Goal: Information Seeking & Learning: Find specific fact

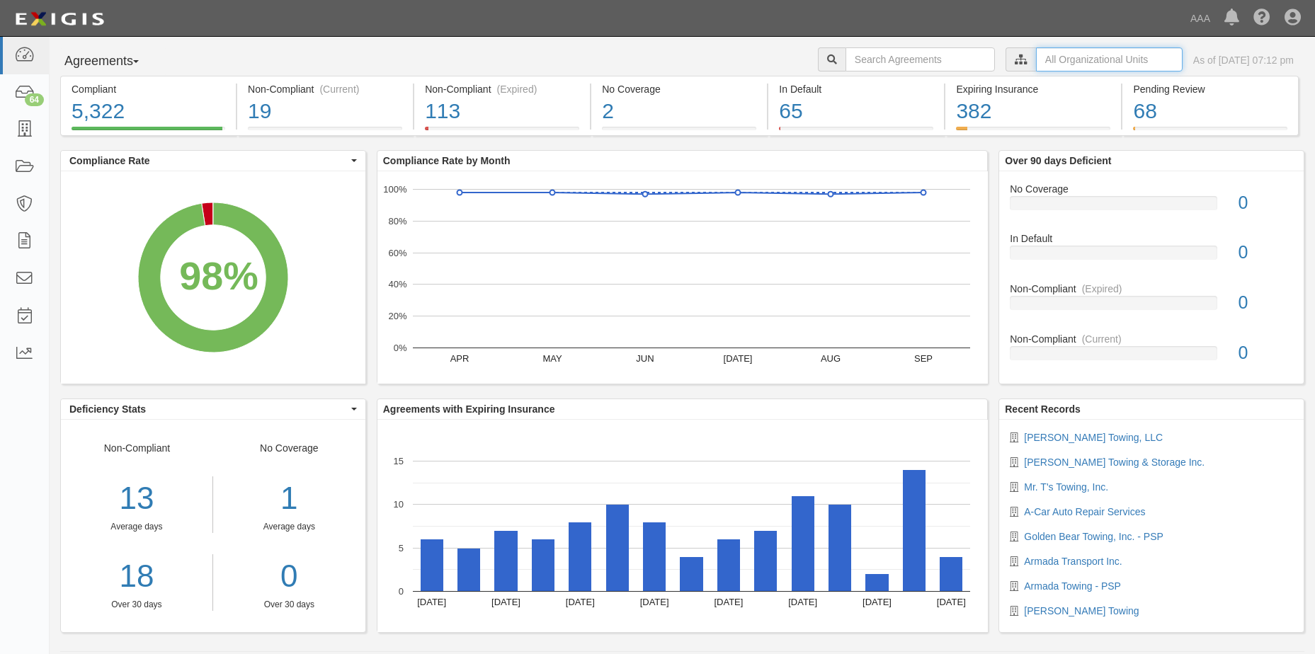
click at [1084, 60] on input "text" at bounding box center [1109, 59] width 147 height 24
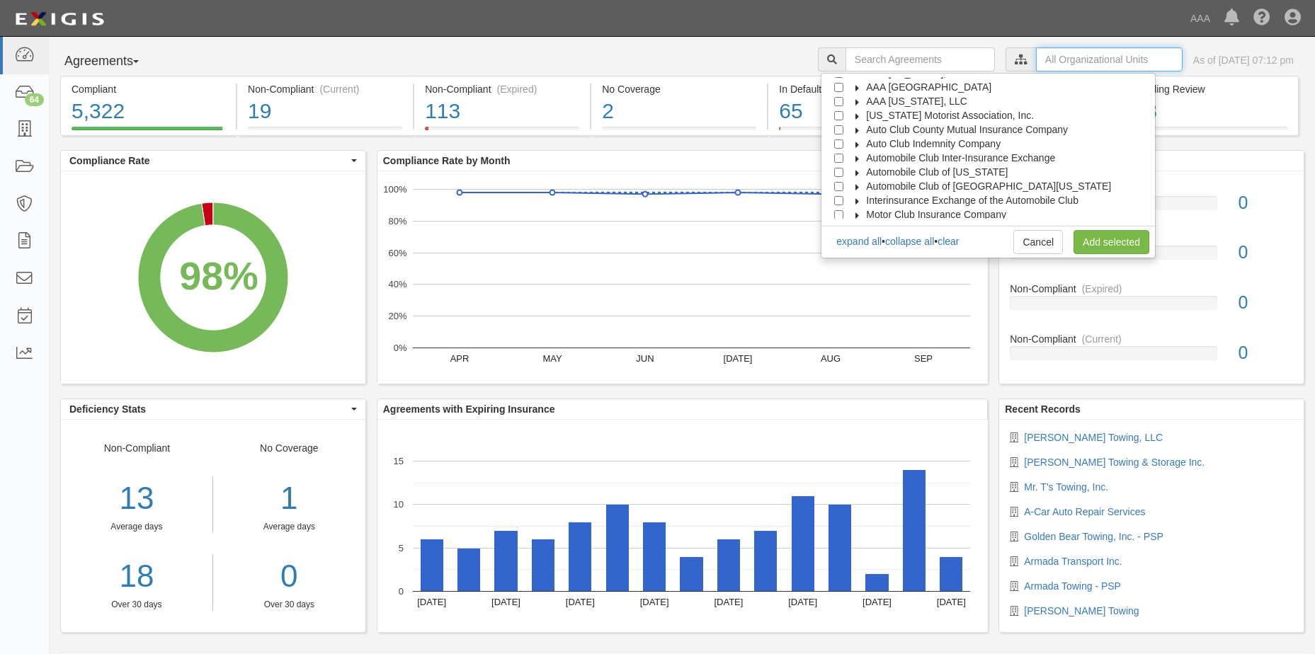
scroll to position [57, 0]
click at [843, 169] on input "Automobile Club of [GEOGRAPHIC_DATA][US_STATE]" at bounding box center [838, 169] width 9 height 9
checkbox input "true"
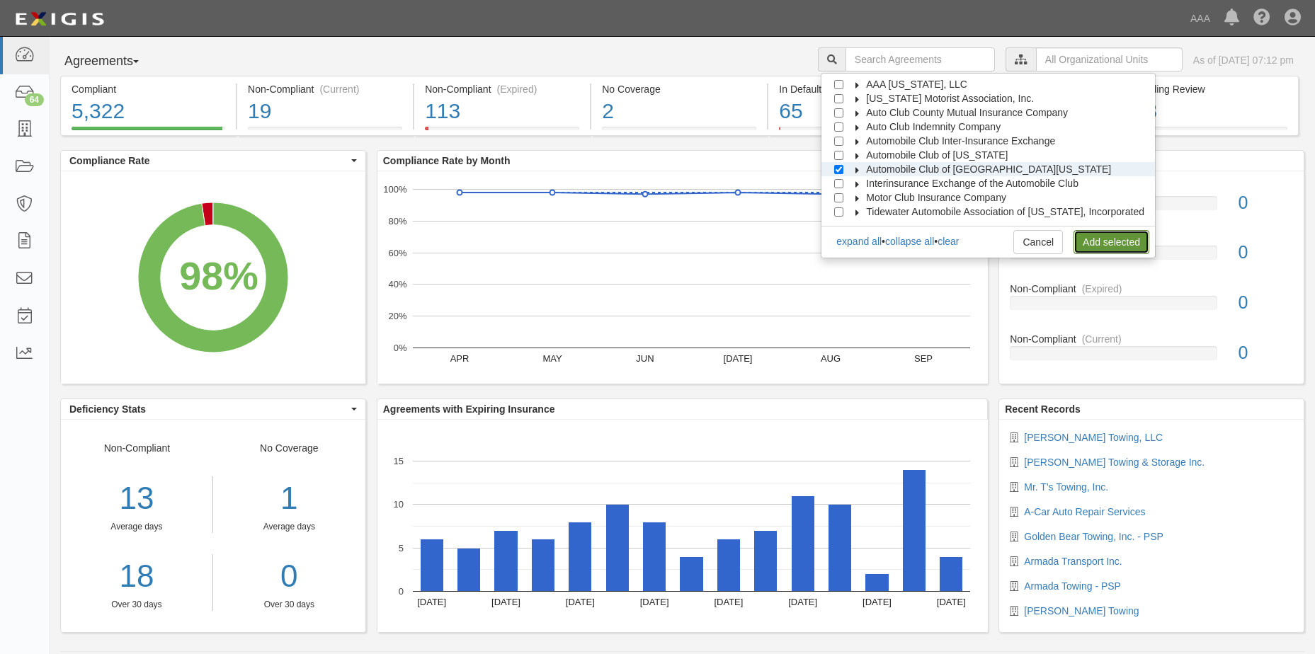
click at [1103, 241] on link "Add selected" at bounding box center [1111, 242] width 76 height 24
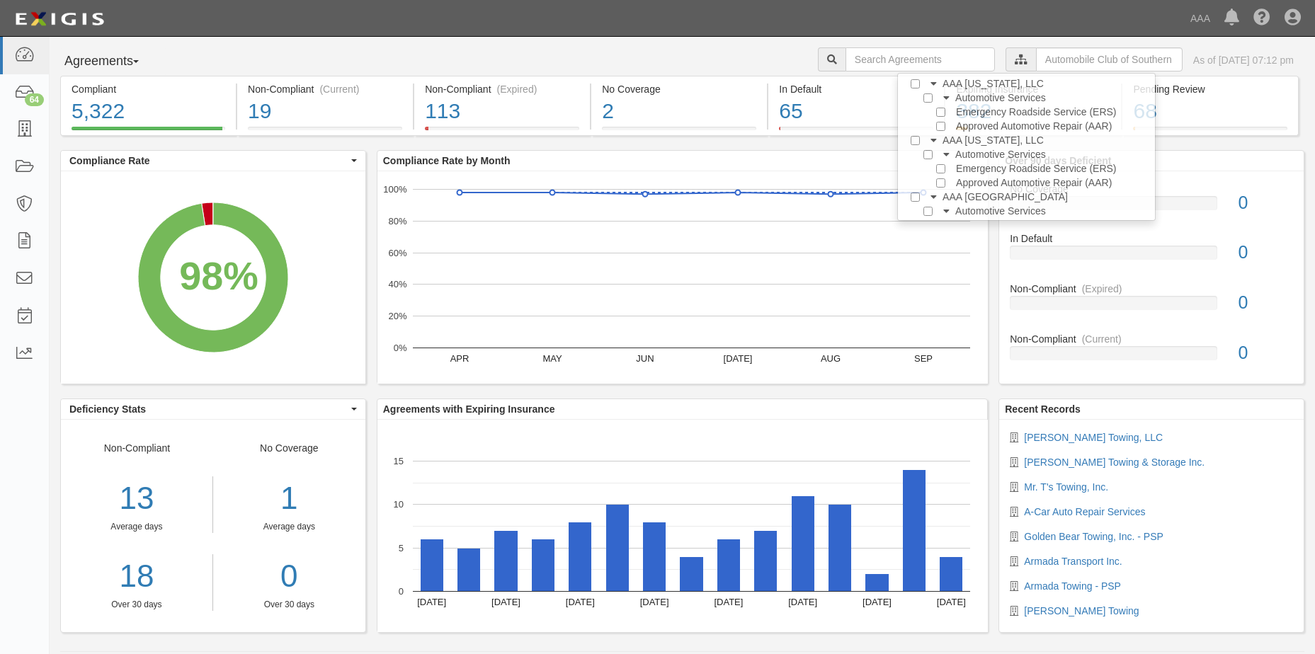
scroll to position [0, 0]
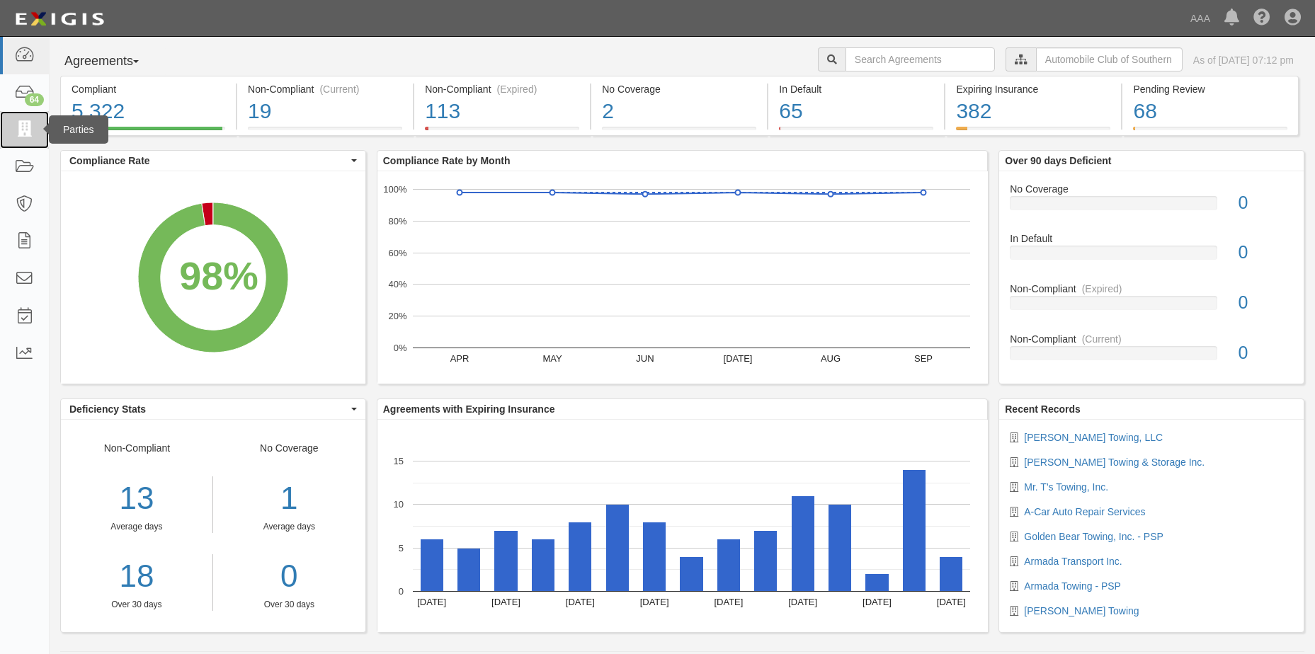
click at [26, 126] on icon at bounding box center [24, 130] width 20 height 16
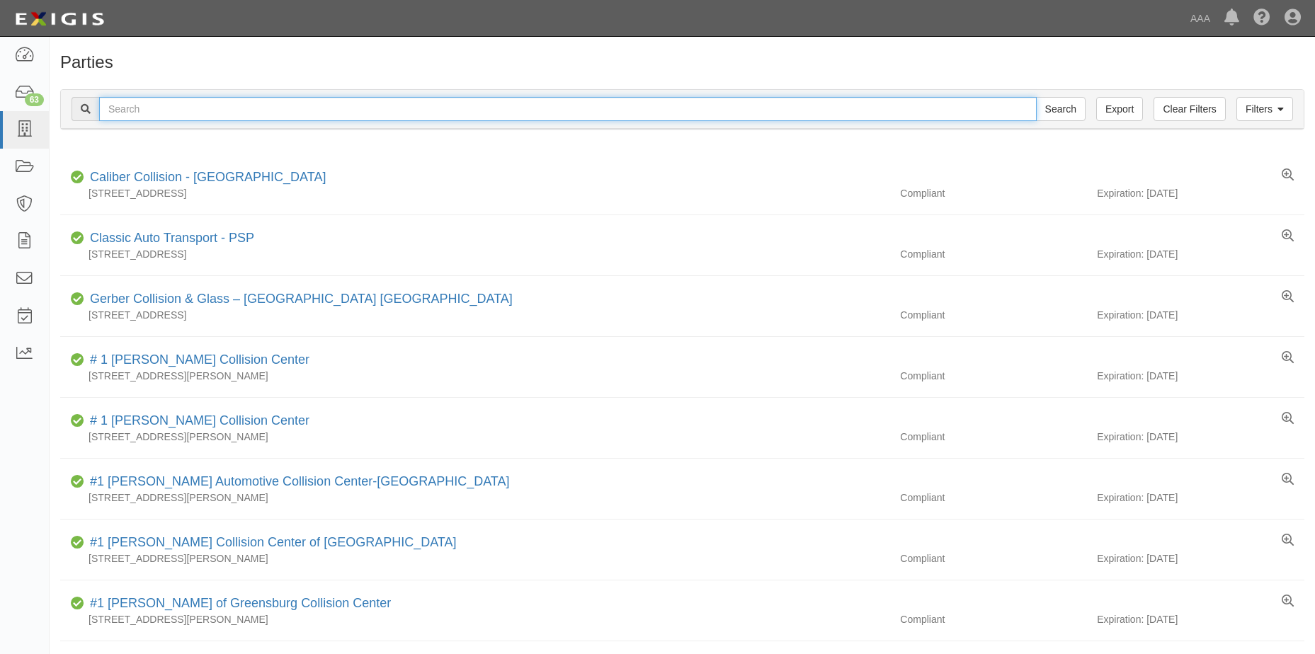
click at [167, 107] on input "text" at bounding box center [567, 109] width 937 height 24
type input "Antelope Valley towing, Inc."
click at [1070, 110] on input "Search" at bounding box center [1061, 109] width 50 height 24
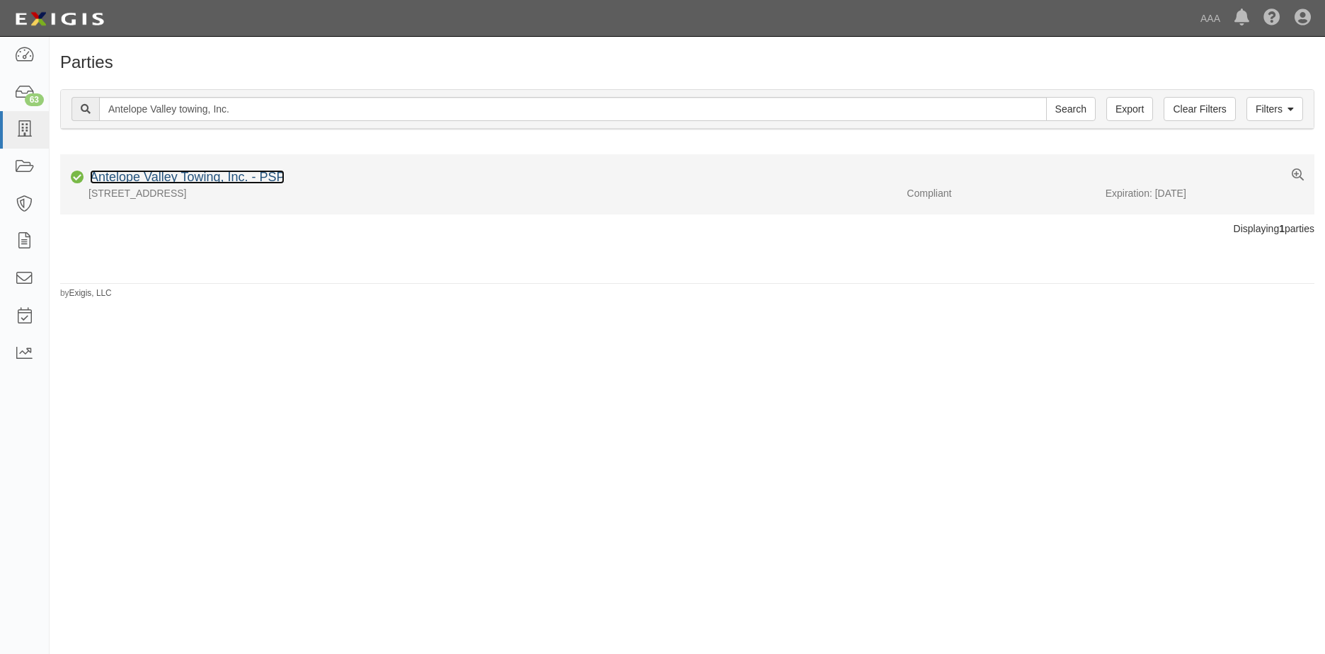
click at [168, 178] on link "Antelope Valley Towing, Inc. - PSP" at bounding box center [187, 177] width 195 height 14
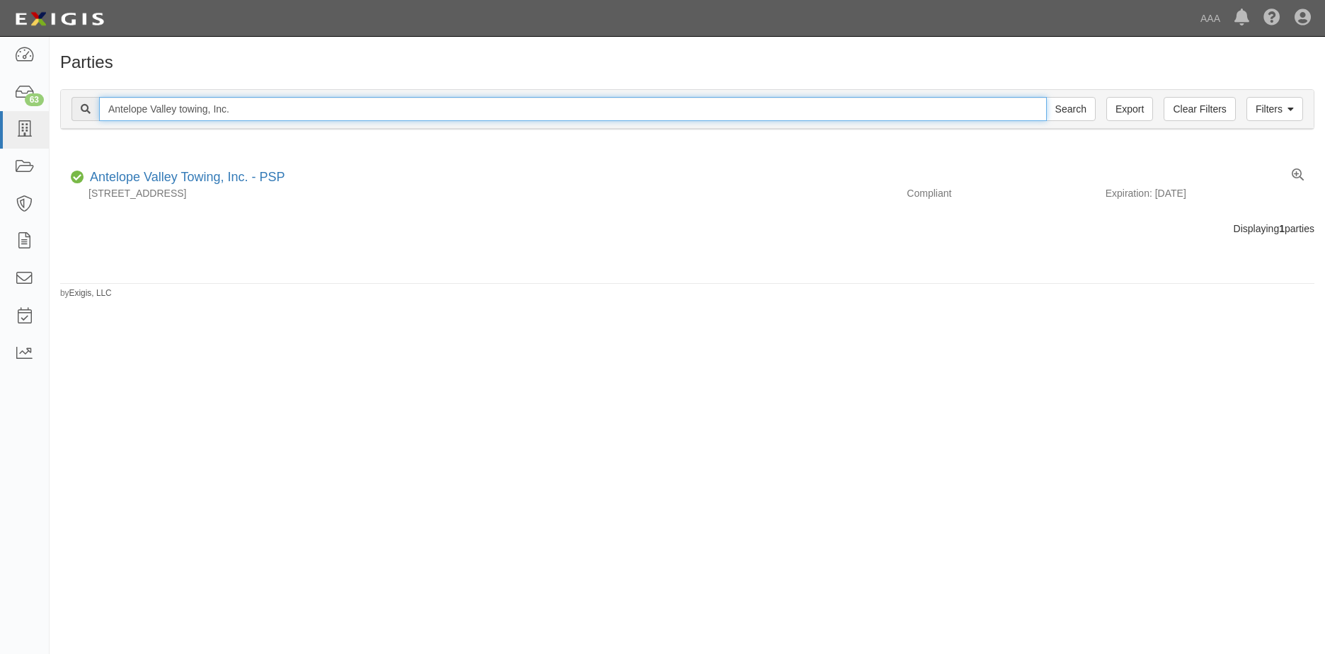
click at [236, 112] on input "Antelope Valley towing, Inc." at bounding box center [573, 109] width 948 height 24
type input "A"
type input "Castro Towing LLC"
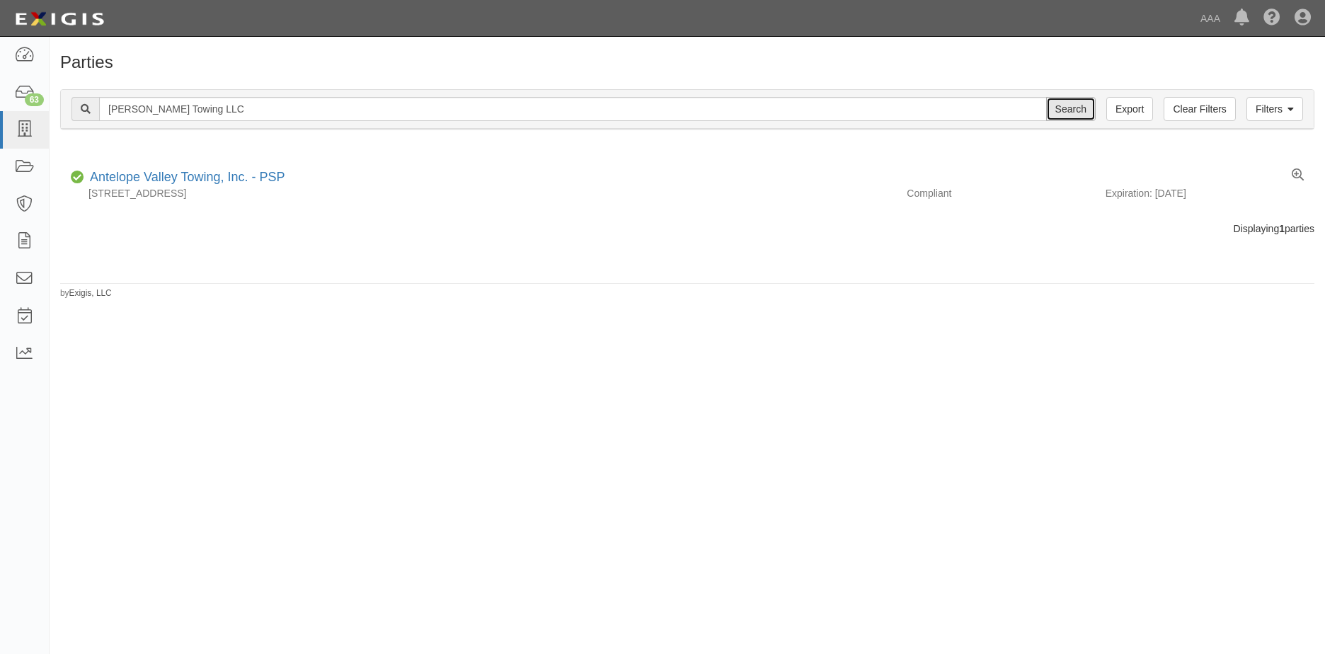
click at [1070, 112] on input "Search" at bounding box center [1071, 109] width 50 height 24
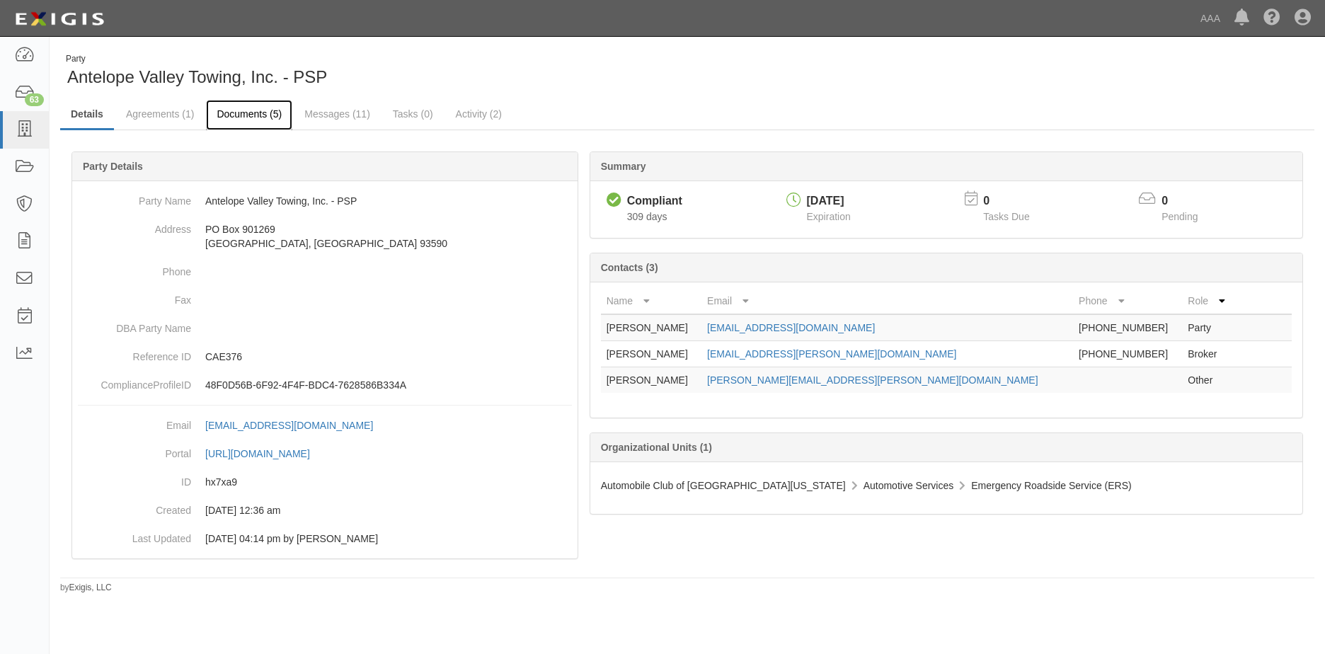
click at [261, 115] on link "Documents (5)" at bounding box center [249, 115] width 86 height 30
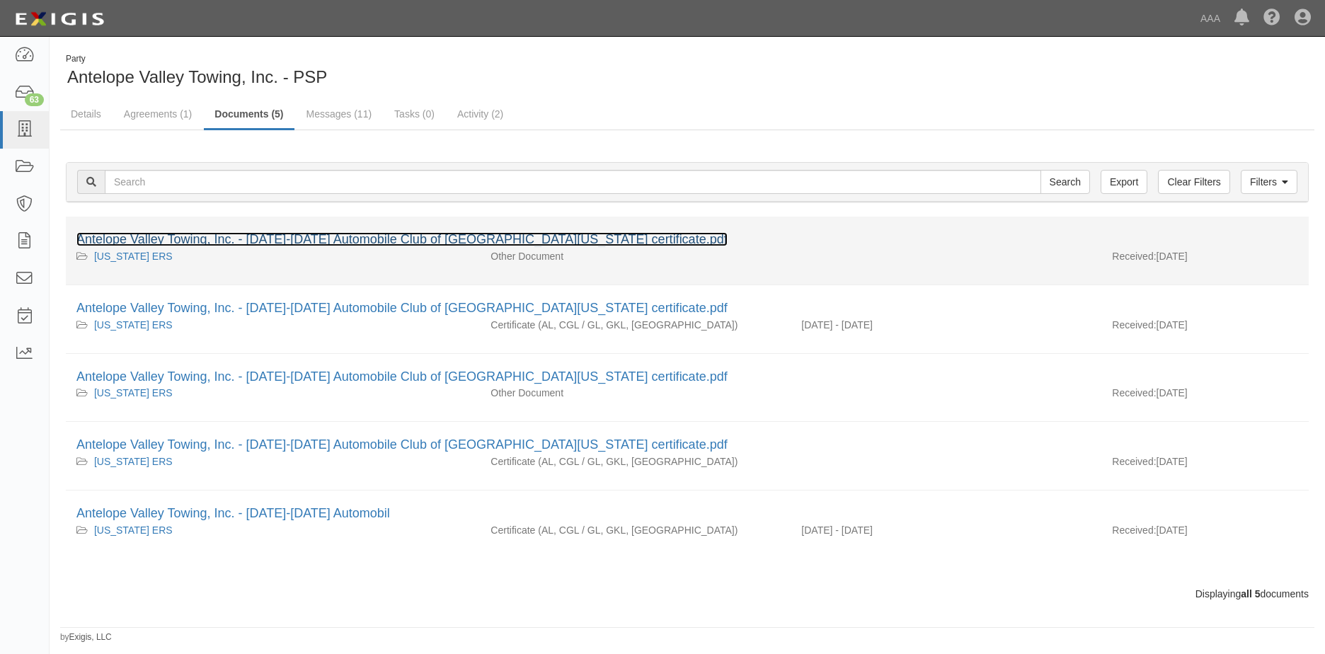
click at [294, 242] on link "Antelope Valley Towing, Inc. - 2024-2025 Automobile Club of Southern California…" at bounding box center [401, 239] width 651 height 14
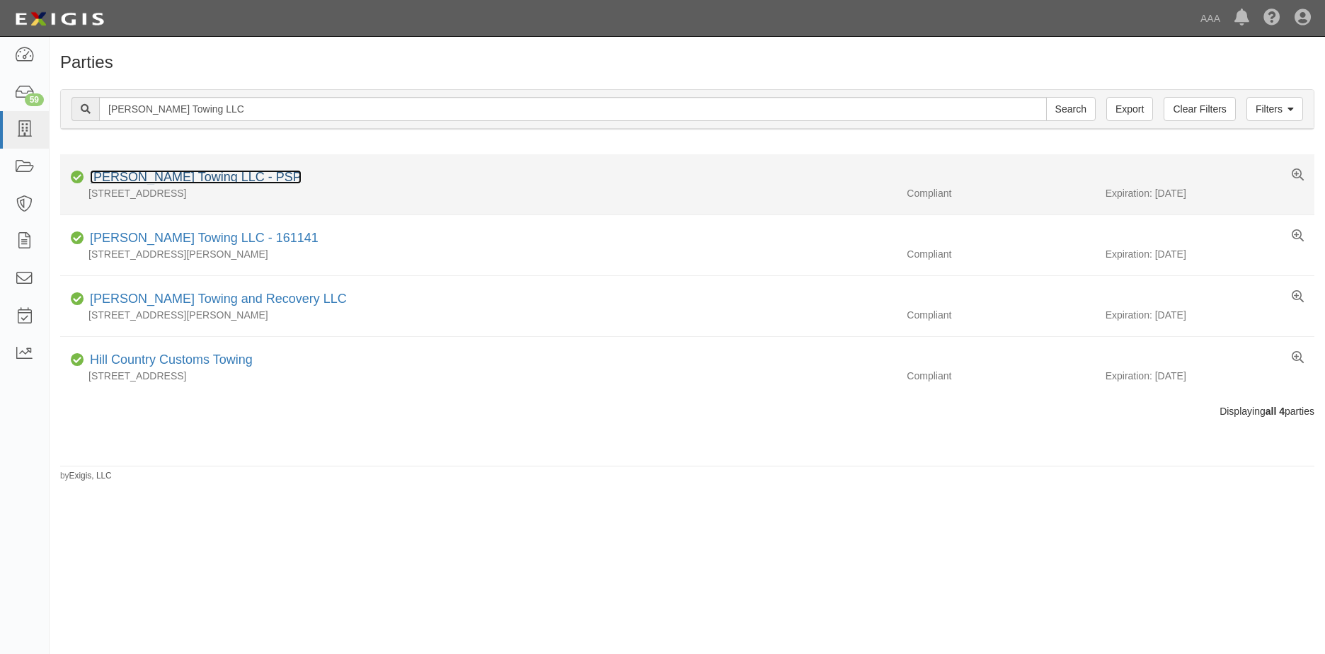
click at [144, 180] on link "[PERSON_NAME] Towing LLC - PSP" at bounding box center [196, 177] width 212 height 14
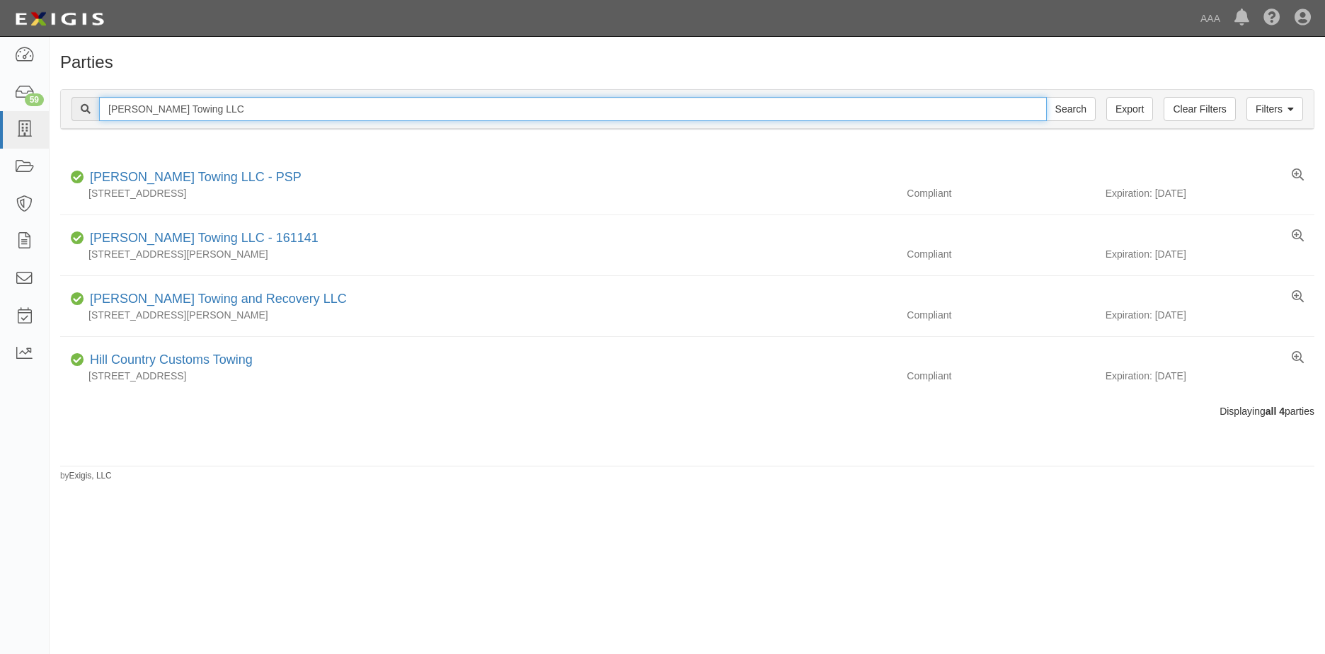
click at [205, 111] on input "Castro Towing LLC" at bounding box center [573, 109] width 948 height 24
type input "C"
type input "Quik tow LLC"
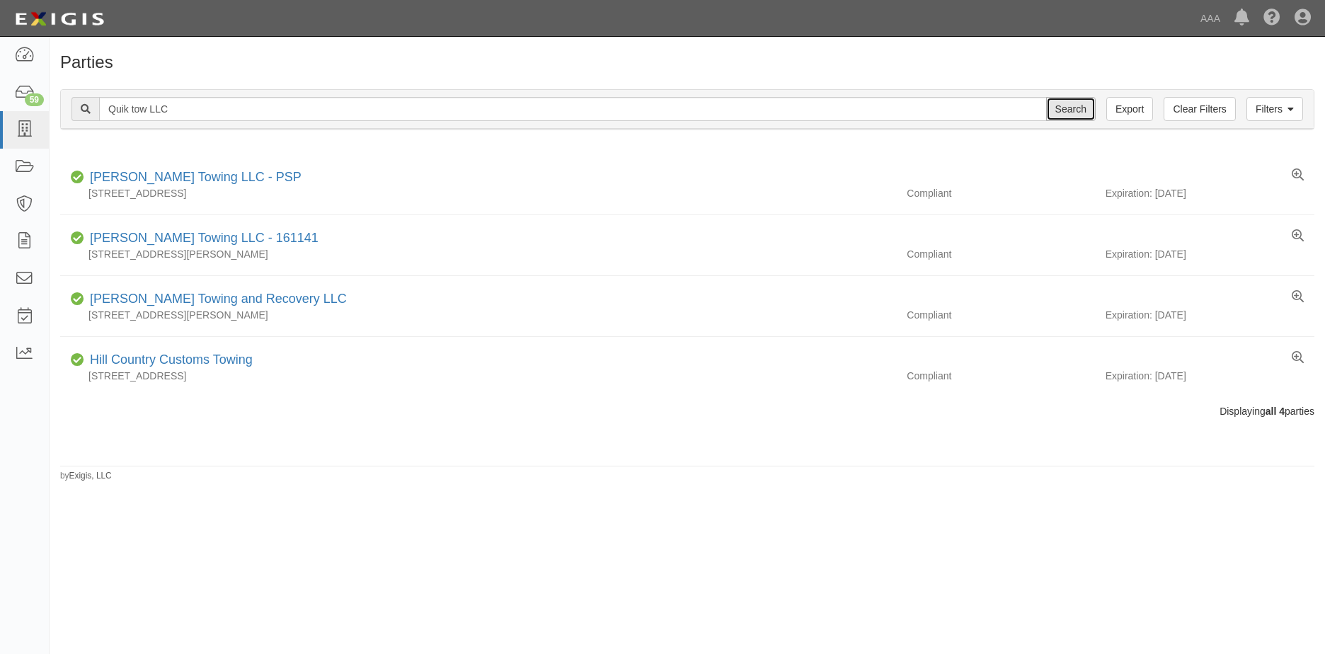
click at [1075, 113] on input "Search" at bounding box center [1071, 109] width 50 height 24
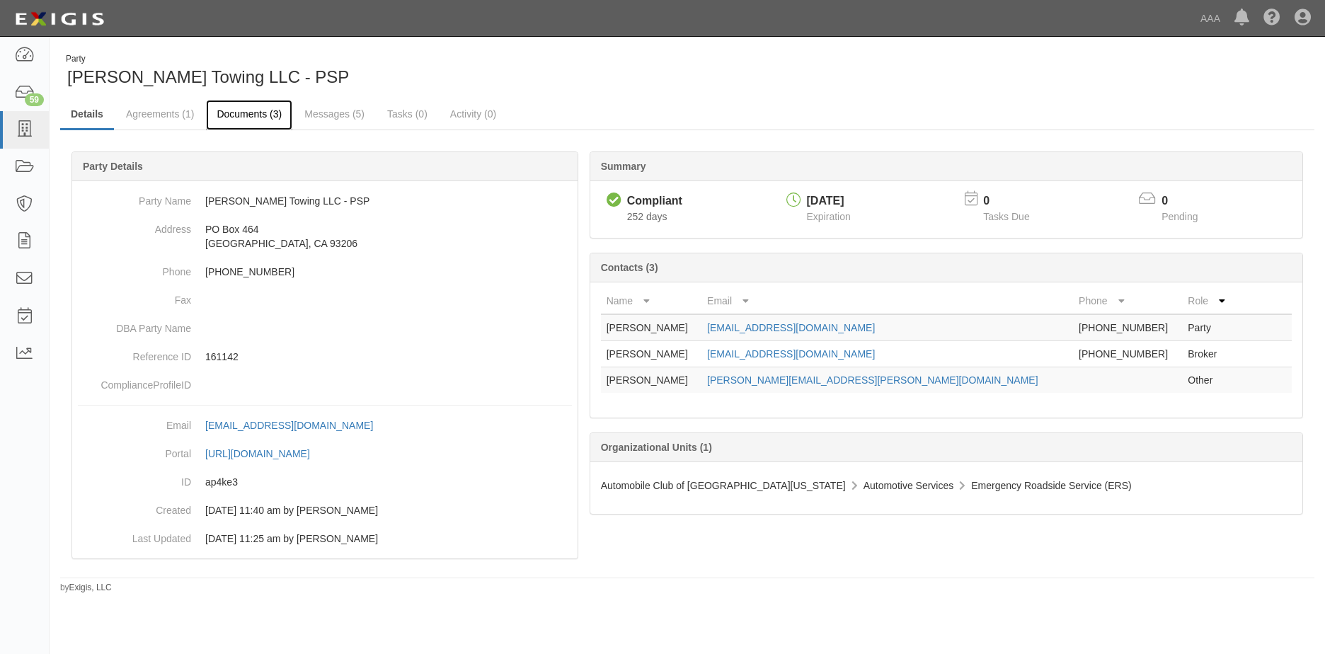
click at [256, 116] on link "Documents (3)" at bounding box center [249, 115] width 86 height 30
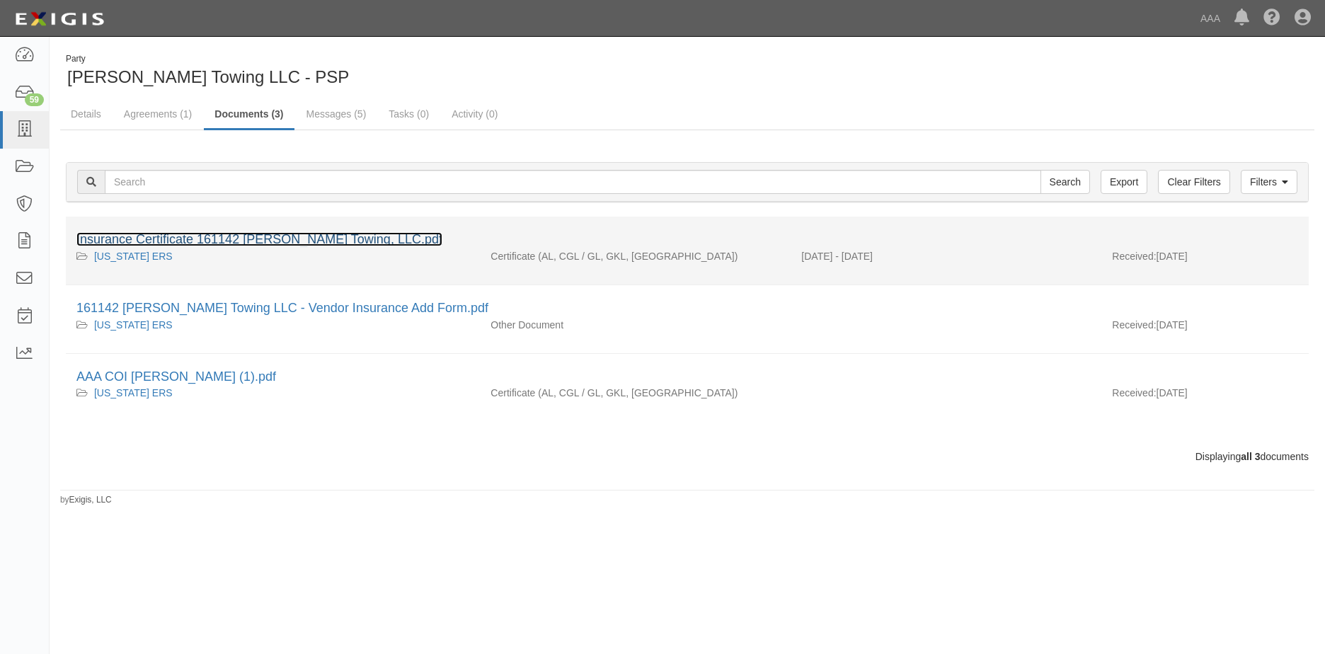
click at [236, 241] on link "Insurance Certificate 161142 [PERSON_NAME] Towing, LLC.pdf" at bounding box center [259, 239] width 366 height 14
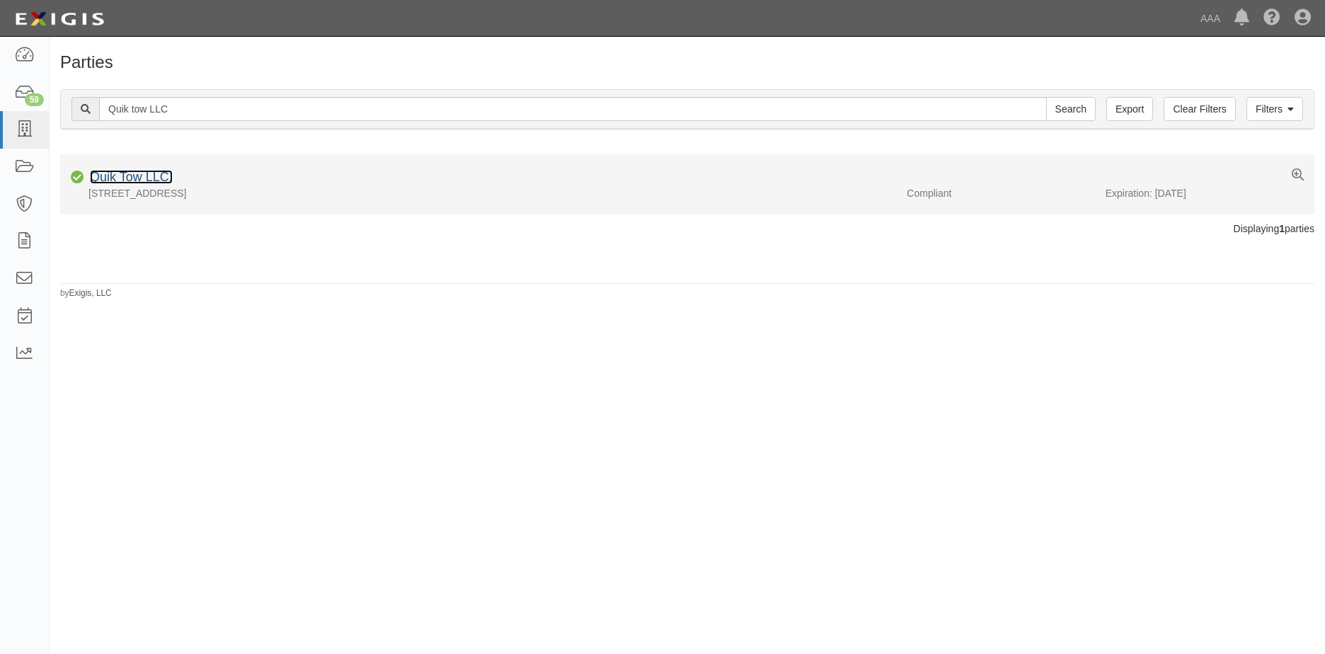
click at [132, 178] on link "Quik Tow LLC." at bounding box center [131, 177] width 83 height 14
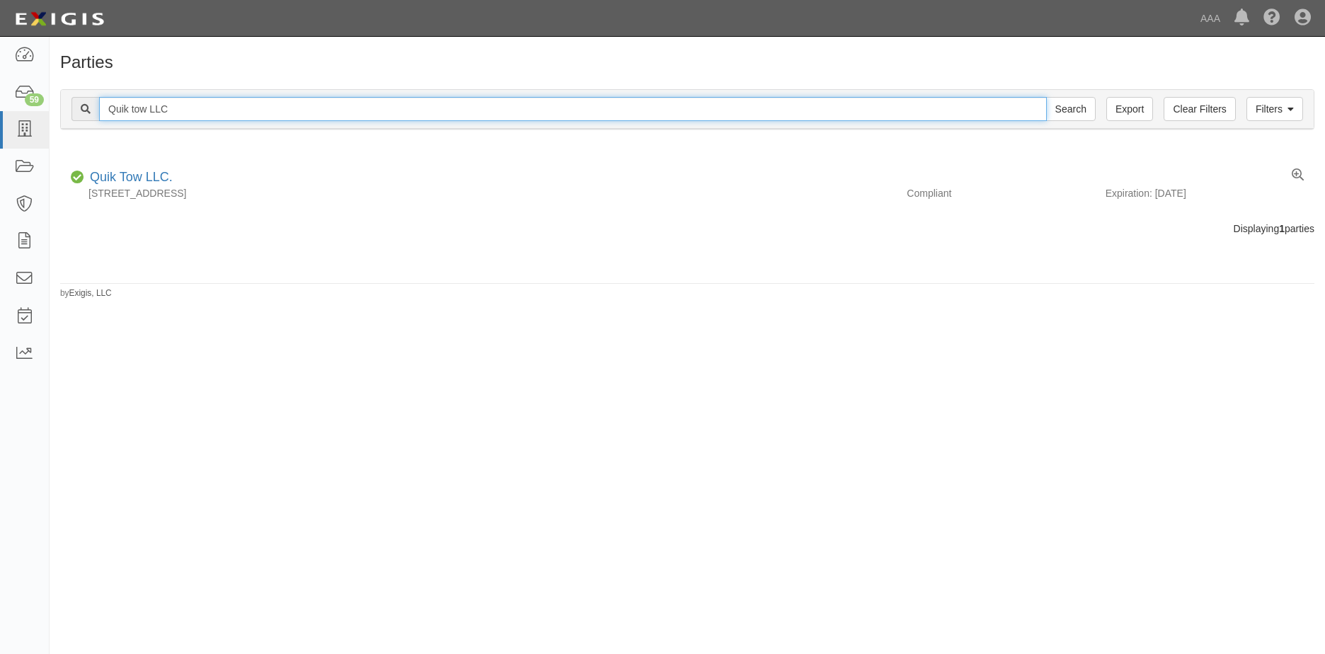
drag, startPoint x: 169, startPoint y: 108, endPoint x: 101, endPoint y: 109, distance: 68.0
click at [101, 109] on input "Quik tow LLC" at bounding box center [573, 109] width 948 height 24
type input "M&M Action Towing & road Side service"
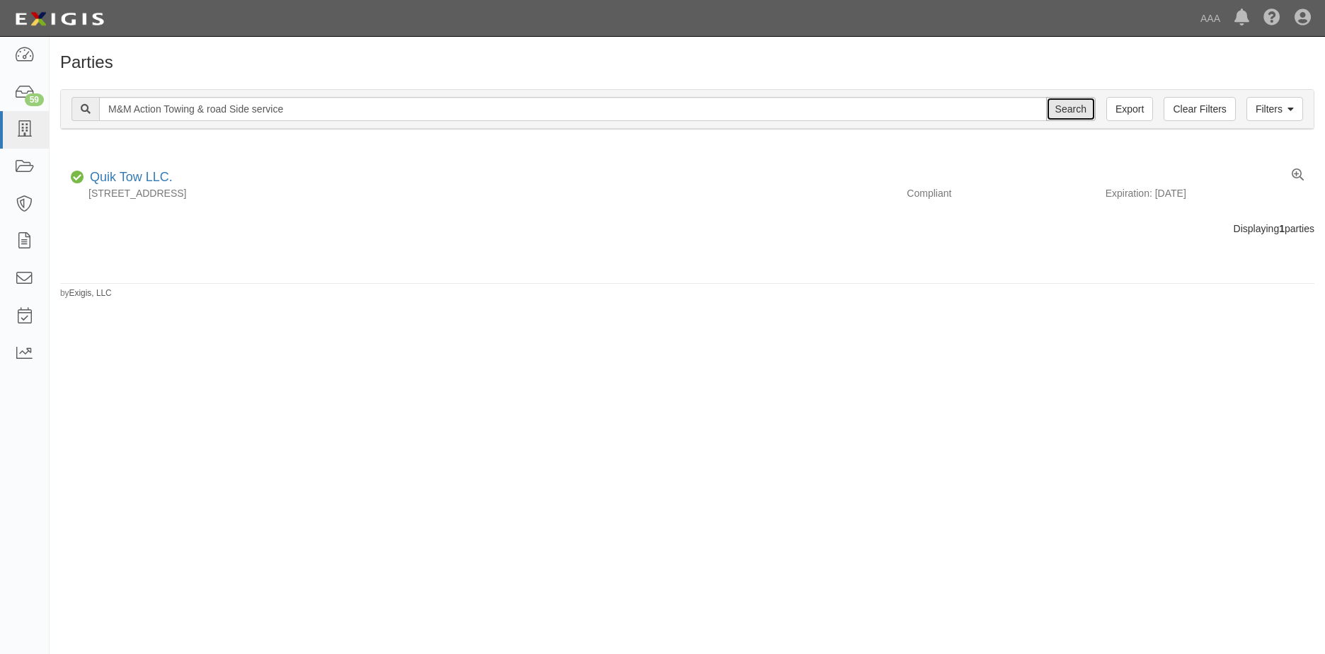
click at [1061, 106] on input "Search" at bounding box center [1071, 109] width 50 height 24
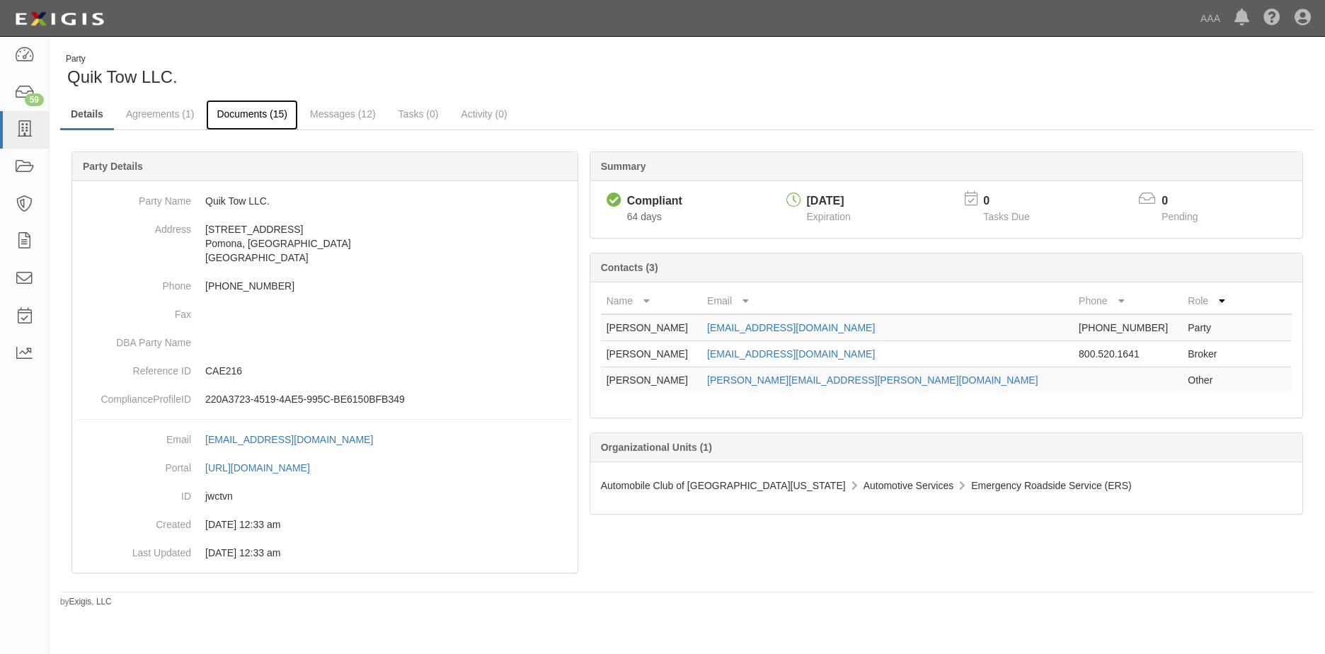
click at [258, 116] on link "Documents (15)" at bounding box center [252, 115] width 92 height 30
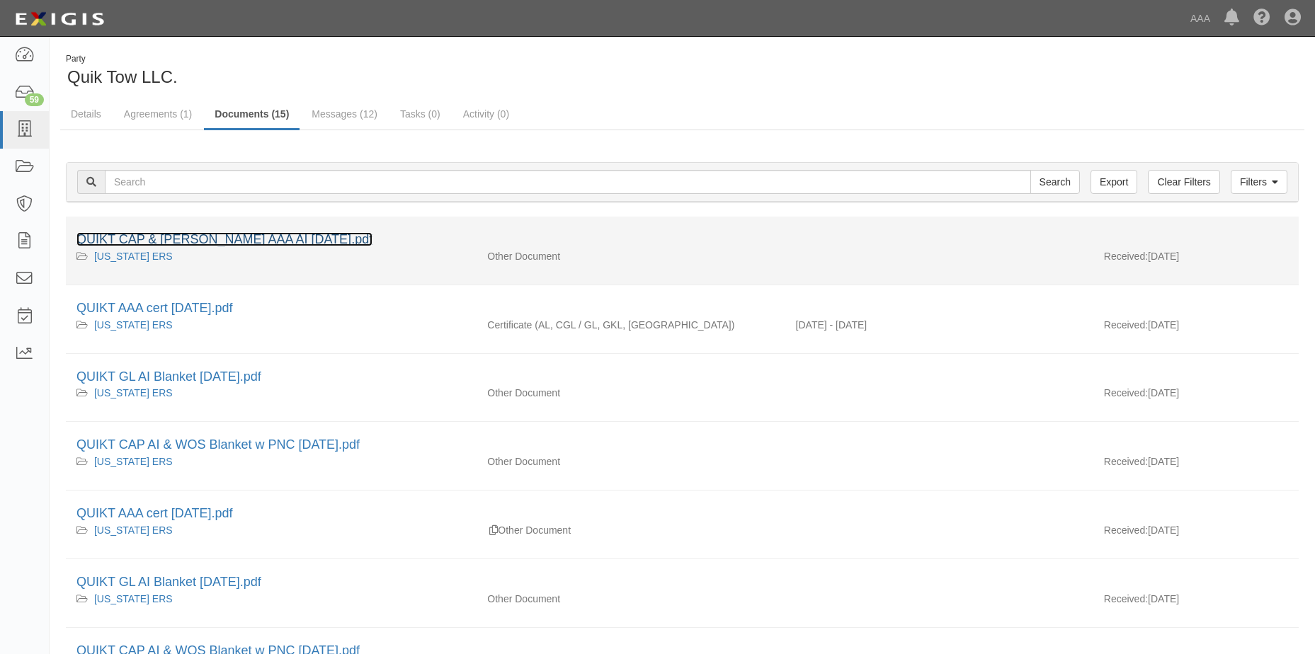
click at [169, 243] on link "QUIKT CAP & GL AUW AAA AI 8.11.25.pdf" at bounding box center [224, 239] width 296 height 14
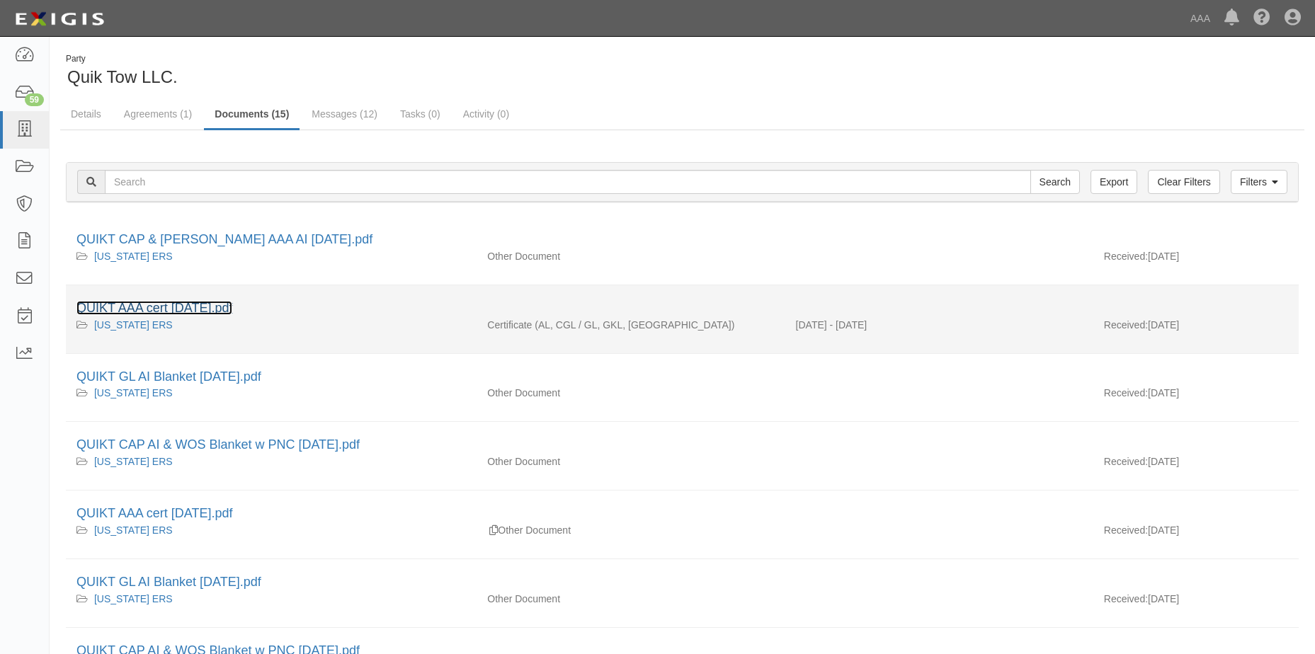
click at [154, 307] on link "QUIKT AAA cert 8.11.25.pdf" at bounding box center [154, 308] width 156 height 14
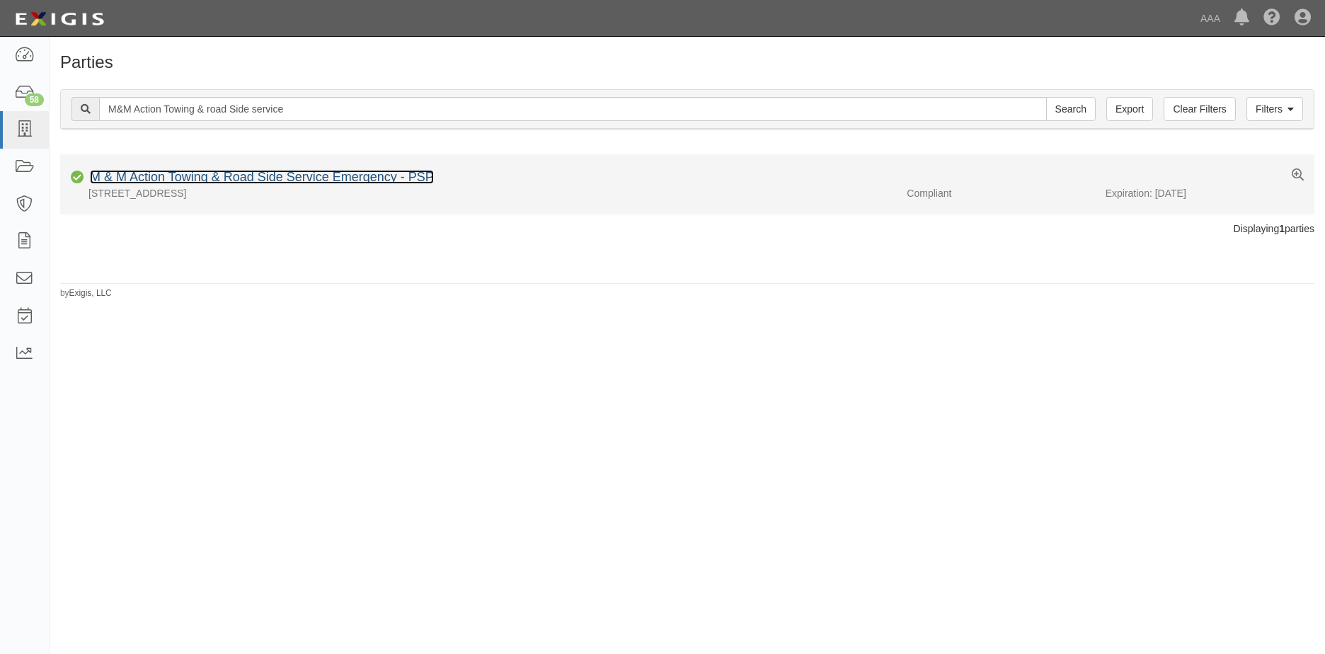
click at [197, 178] on link "M & M Action Towing & Road Side Service Emergency - PSP" at bounding box center [262, 177] width 344 height 14
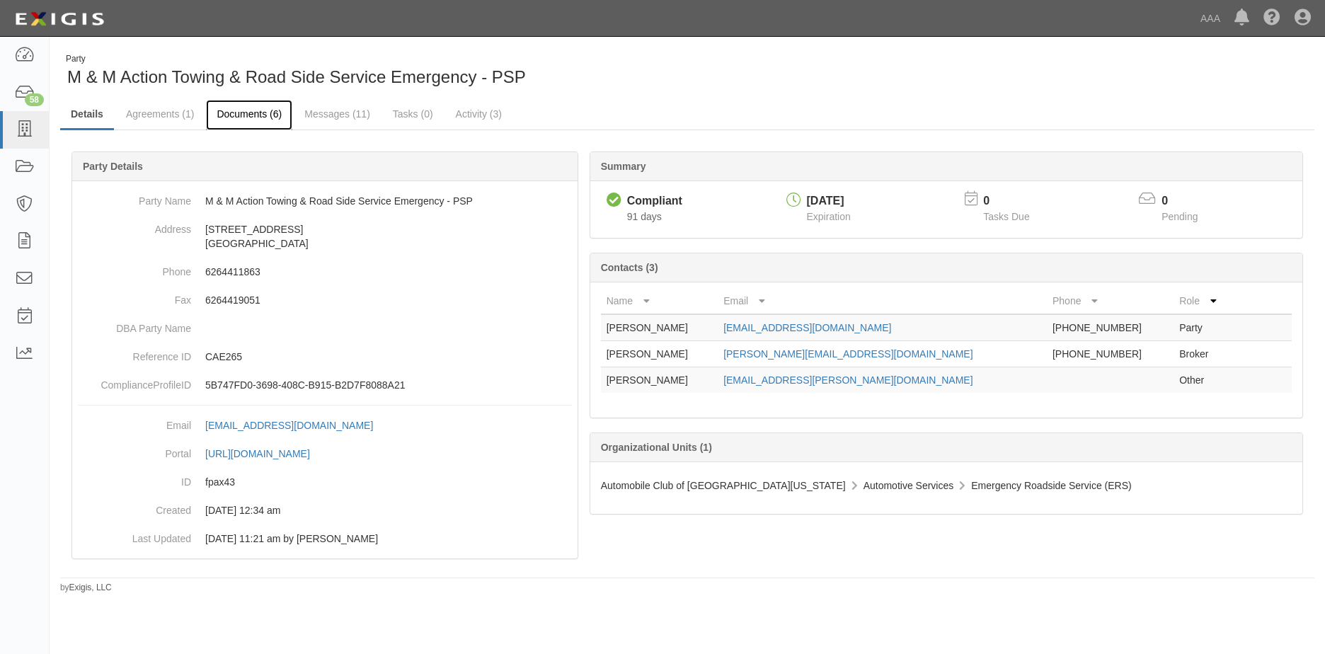
click at [263, 115] on link "Documents (6)" at bounding box center [249, 115] width 86 height 30
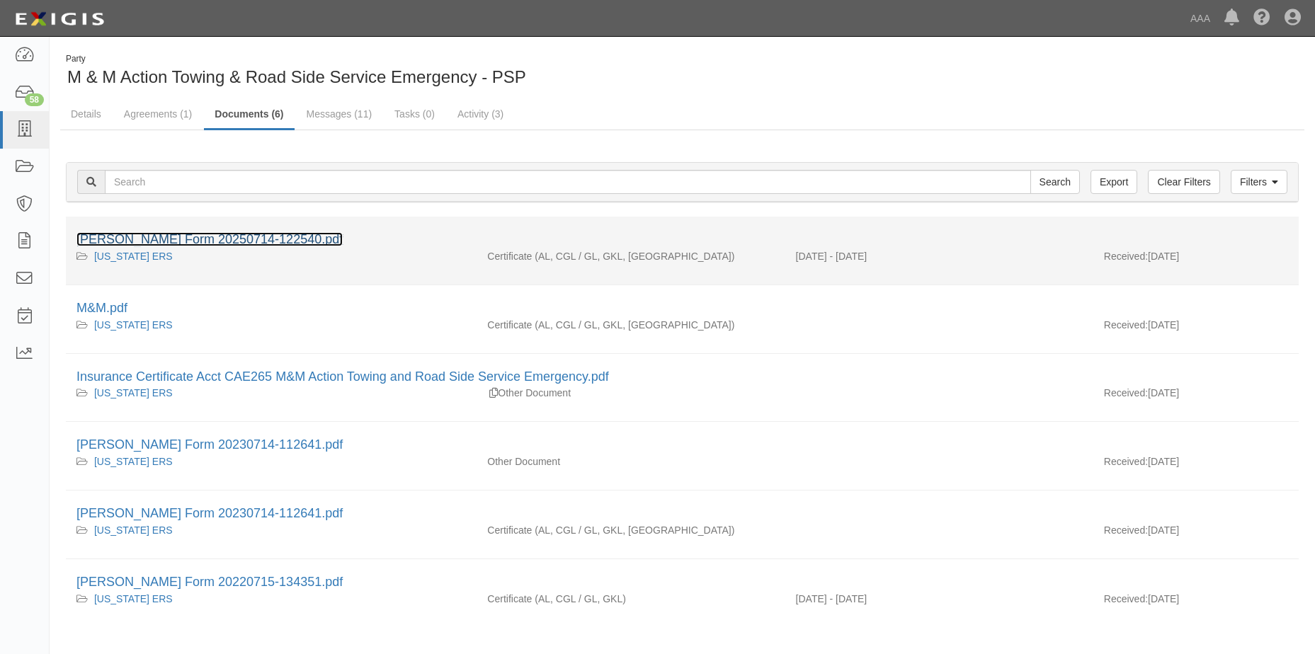
click at [197, 241] on link "ACORD Form 20250714-122540.pdf" at bounding box center [209, 239] width 266 height 14
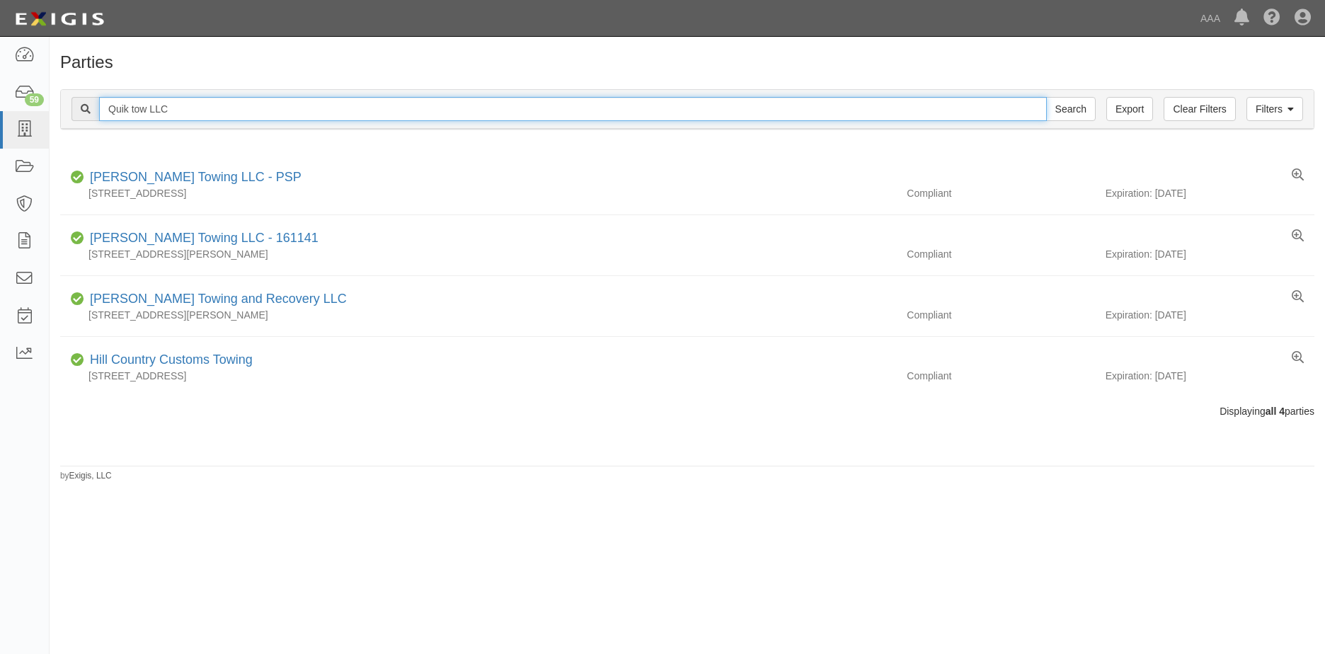
click at [169, 105] on input "Quik tow LLC" at bounding box center [573, 109] width 948 height 24
type input "Q"
type input "Jan's Towing, Inc."
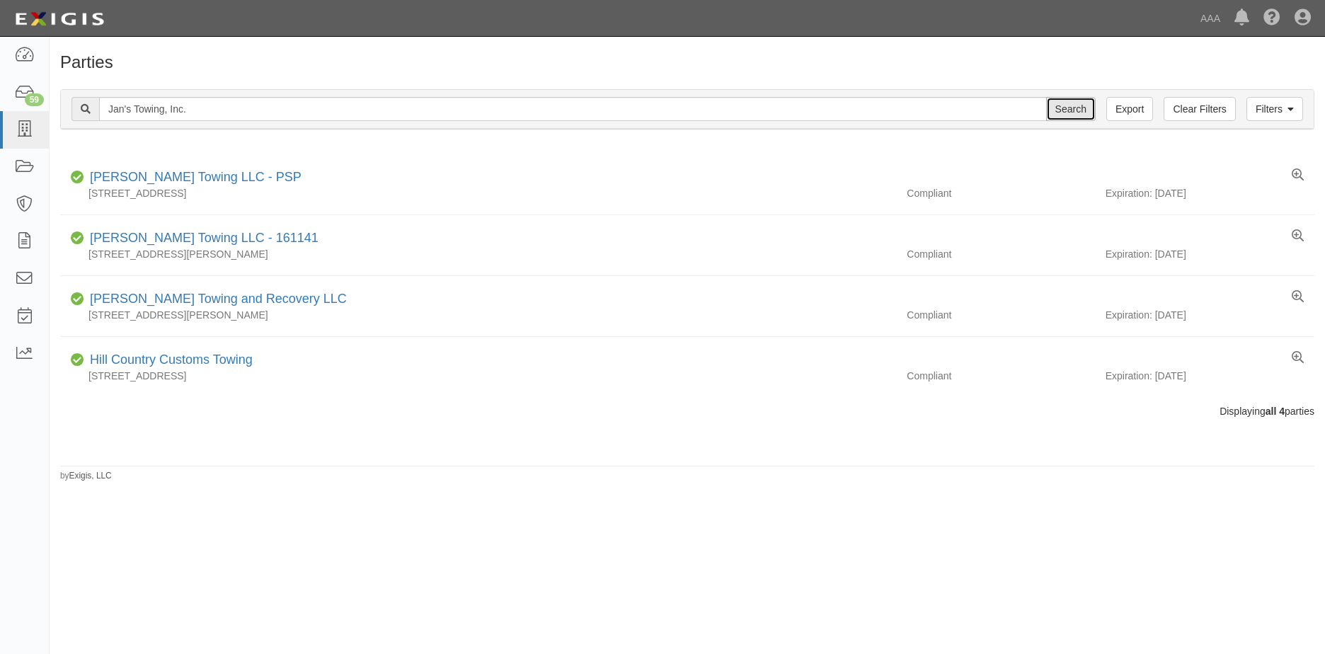
click at [1074, 115] on input "Search" at bounding box center [1071, 109] width 50 height 24
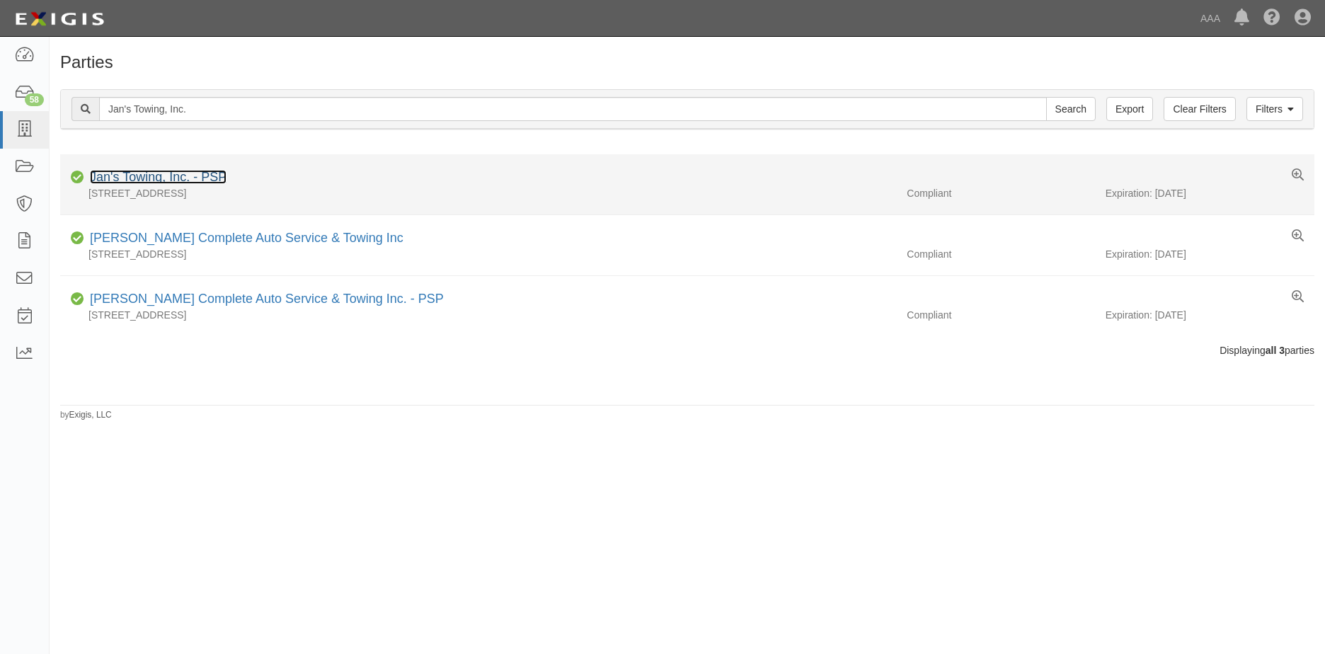
click at [146, 175] on link "Jan's Towing, Inc. - PSP" at bounding box center [158, 177] width 137 height 14
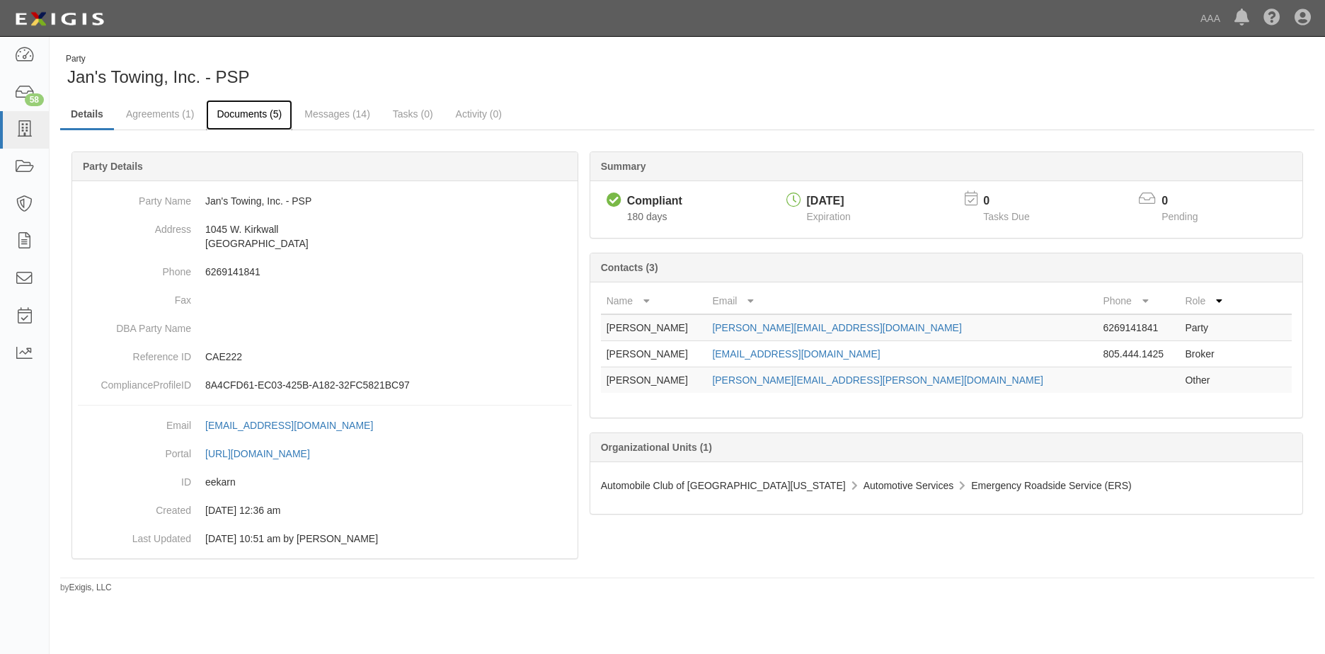
click at [251, 115] on link "Documents (5)" at bounding box center [249, 115] width 86 height 30
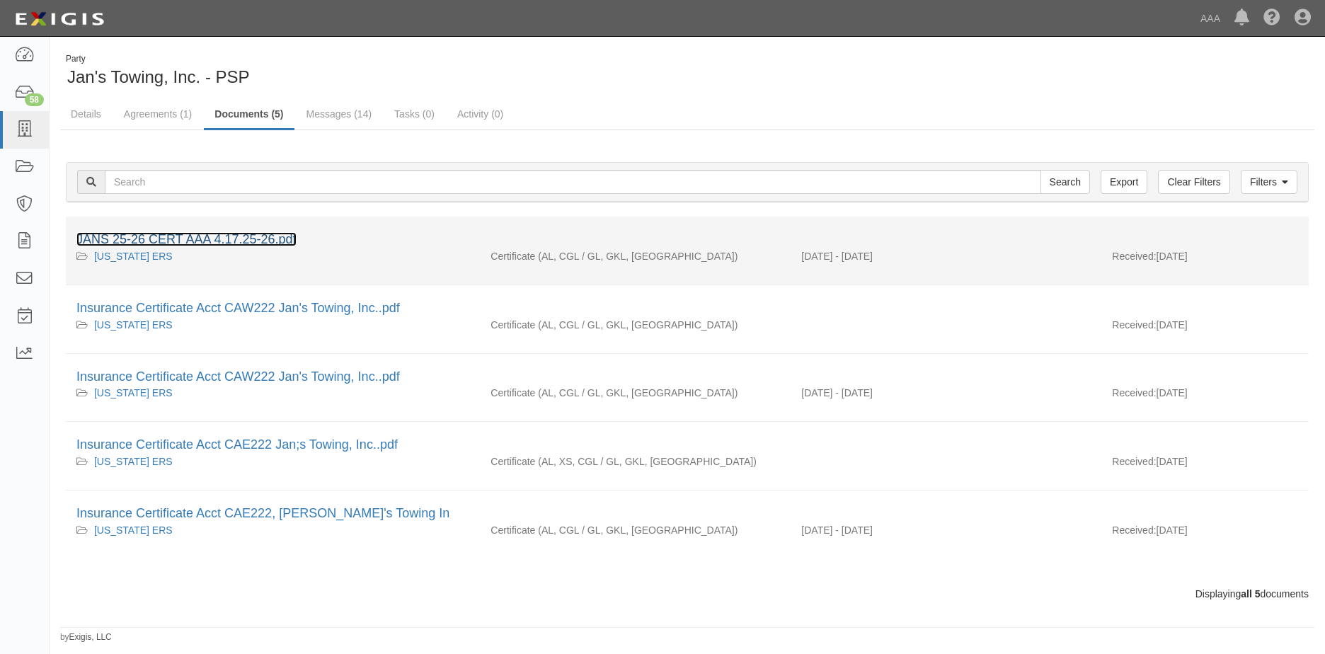
click at [222, 240] on link "JANS 25-26 CERT AAA 4.17.25-26.pdf" at bounding box center [186, 239] width 220 height 14
